Goal: Task Accomplishment & Management: Manage account settings

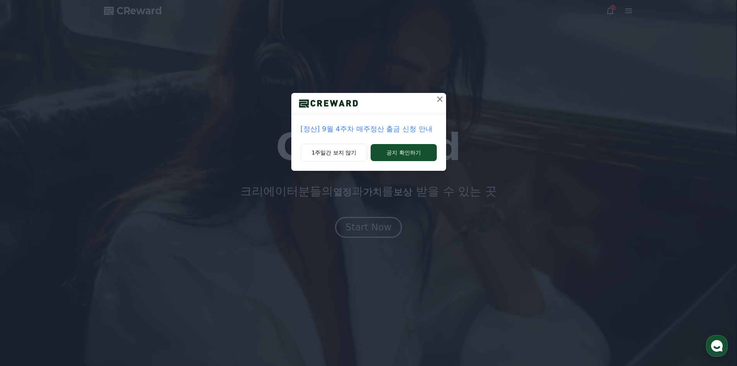
click at [435, 101] on icon at bounding box center [439, 98] width 9 height 9
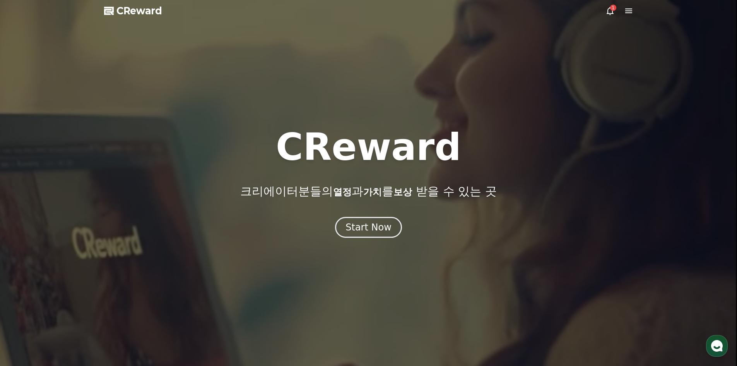
click at [611, 13] on icon at bounding box center [610, 11] width 7 height 8
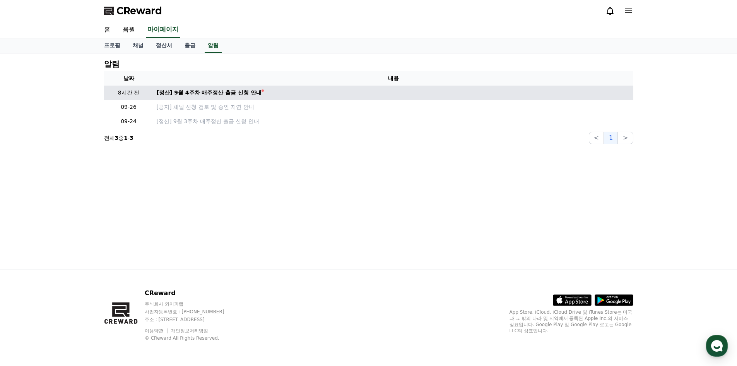
click at [255, 92] on div "[정산] 9월 4주차 매주정산 출금 신청 안내" at bounding box center [209, 93] width 105 height 8
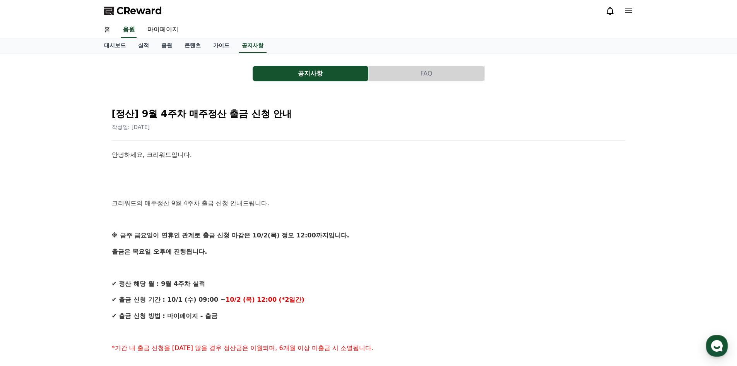
click at [629, 15] on icon at bounding box center [628, 10] width 9 height 9
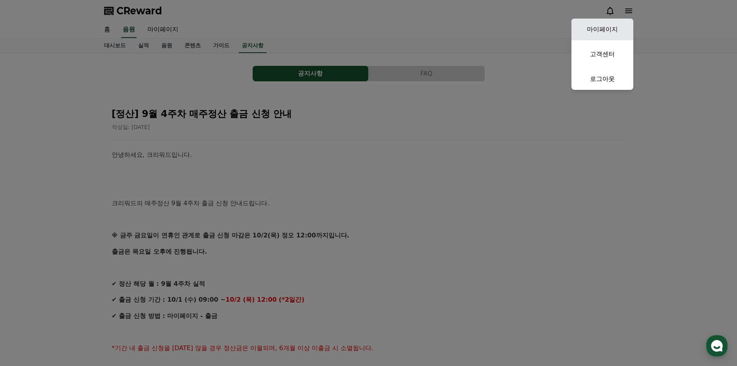
click at [609, 29] on link "마이페이지" at bounding box center [603, 30] width 62 height 22
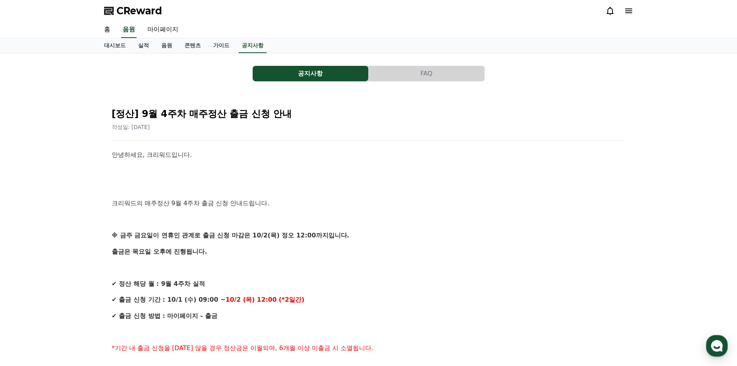
select select "**********"
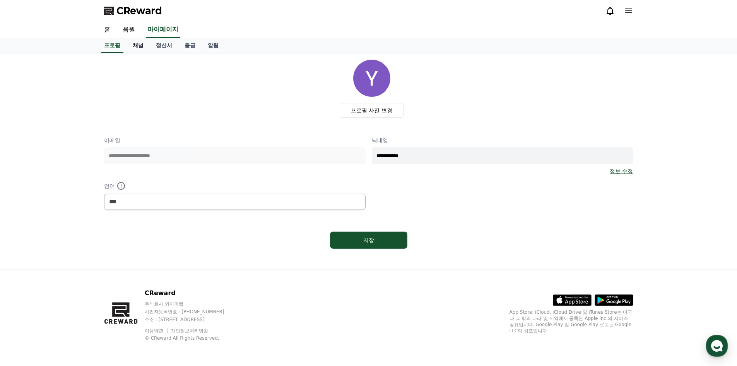
click at [145, 46] on link "채널" at bounding box center [138, 45] width 23 height 15
